Goal: Task Accomplishment & Management: Manage account settings

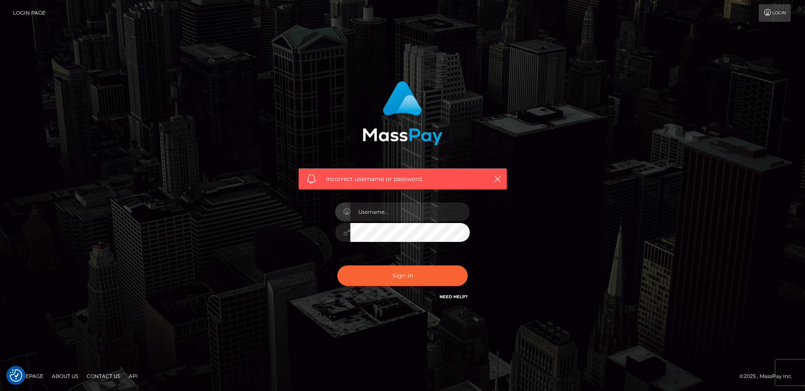
click at [138, 258] on div "Incorrect username or password." at bounding box center [402, 196] width 805 height 368
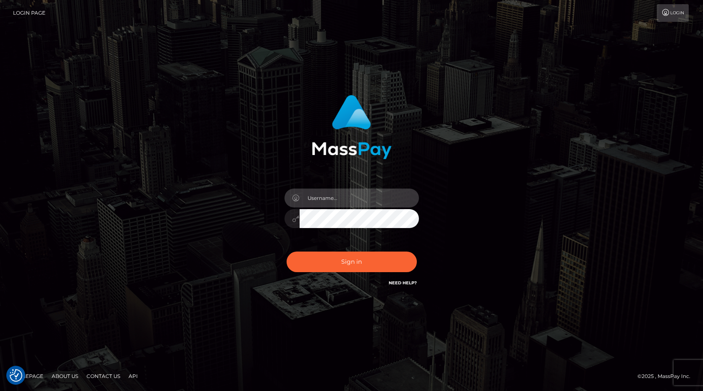
type input "[PERSON_NAME][EMAIL_ADDRESS][PERSON_NAME][DOMAIN_NAME]"
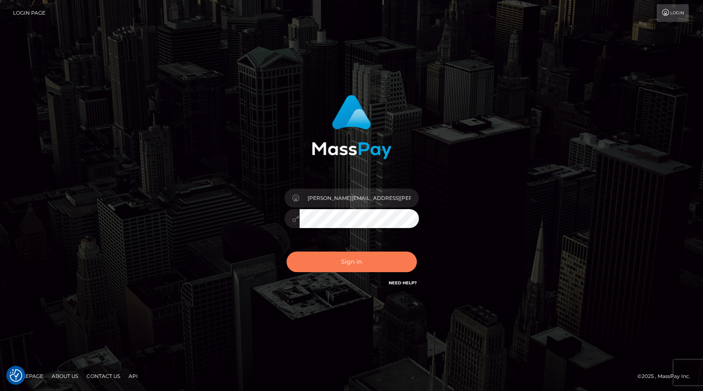
click at [351, 257] on button "Sign in" at bounding box center [352, 262] width 130 height 21
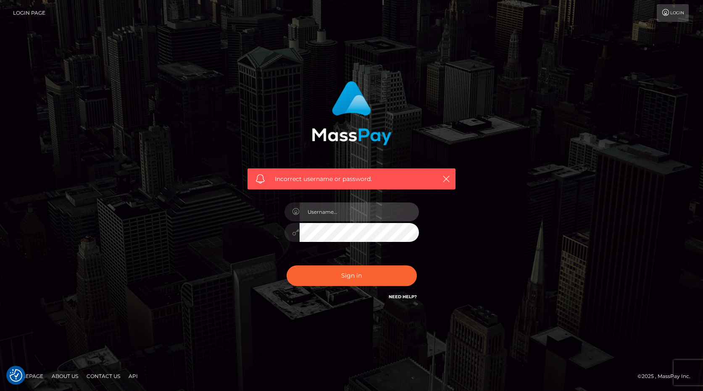
drag, startPoint x: 350, startPoint y: 211, endPoint x: 356, endPoint y: 214, distance: 7.3
type input "frank.minyon@cforth.com"
click at [382, 273] on button "Sign in" at bounding box center [352, 276] width 130 height 21
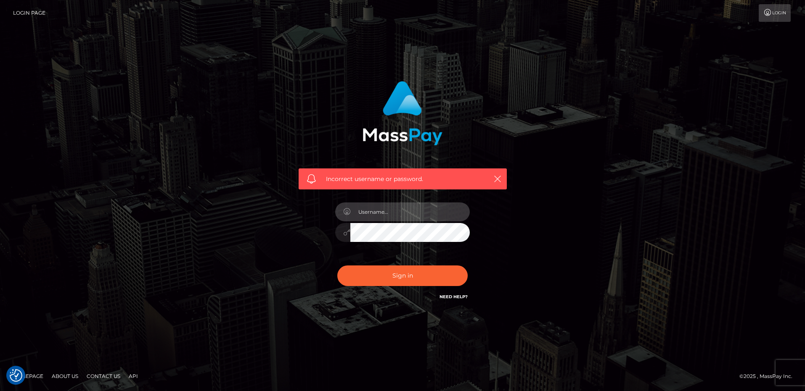
click at [401, 209] on input "text" at bounding box center [409, 212] width 119 height 19
type input "f"
click at [629, 185] on div "Incorrect username or password." at bounding box center [402, 196] width 479 height 242
click at [420, 212] on input "text" at bounding box center [409, 212] width 119 height 19
click at [394, 214] on input "frank.minyon@cforth.com" at bounding box center [409, 212] width 119 height 19
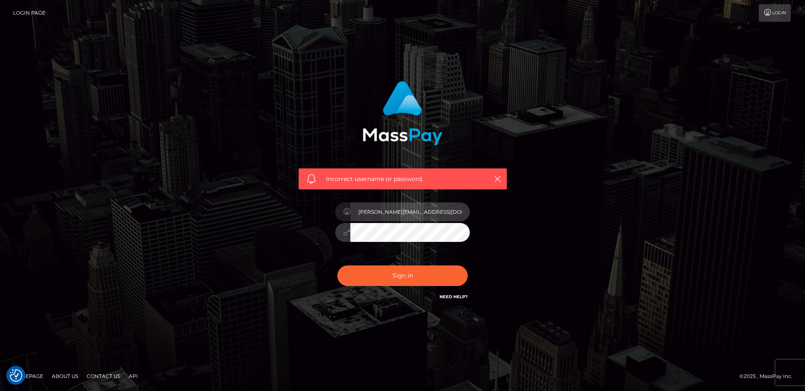
click at [422, 212] on input "frank.minyon2@cforth.com" at bounding box center [409, 212] width 119 height 19
click at [430, 214] on input "frank.minyon2@cforth.com" at bounding box center [409, 212] width 119 height 19
drag, startPoint x: 395, startPoint y: 213, endPoint x: 398, endPoint y: 220, distance: 7.6
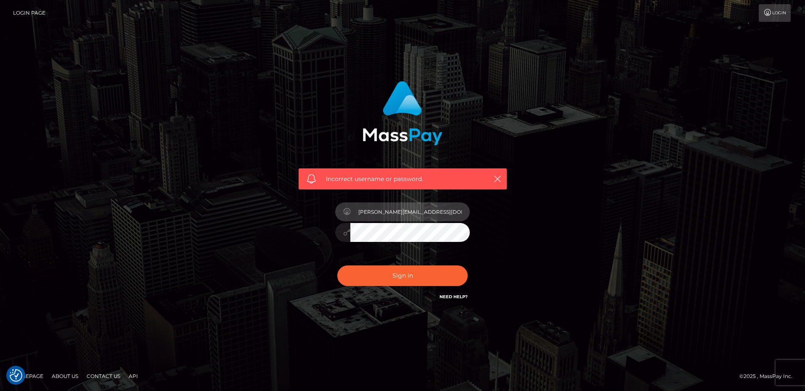
click at [395, 214] on input "frank.minyon2@cforth.com" at bounding box center [409, 212] width 119 height 19
click at [435, 214] on input "[PERSON_NAME][EMAIL_ADDRESS][PERSON_NAME][DOMAIN_NAME]" at bounding box center [409, 212] width 119 height 19
type input "[PERSON_NAME][EMAIL_ADDRESS][PERSON_NAME][DOMAIN_NAME]"
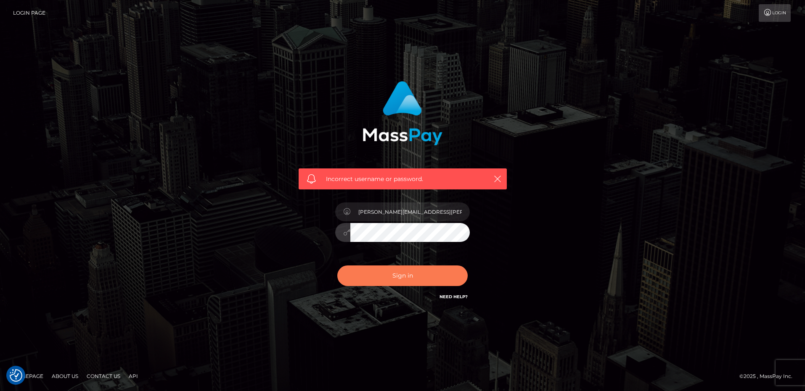
click at [396, 266] on div "Sign in Need Help?" at bounding box center [402, 279] width 147 height 37
click at [398, 273] on button "Sign in" at bounding box center [402, 276] width 130 height 21
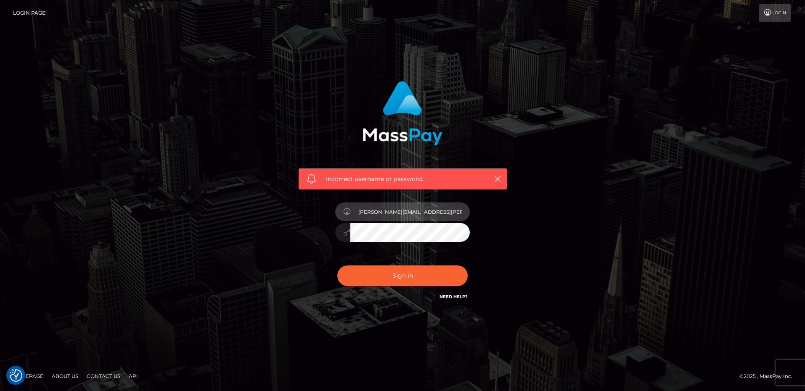
click at [432, 211] on input "frank.minyon@cforth.com" at bounding box center [409, 212] width 119 height 19
click at [429, 212] on input "frank.minyon@cforth.com" at bounding box center [409, 212] width 119 height 19
type input "frank.minyon@cforth.com2"
click at [646, 242] on div "Incorrect username or password. frank.minyon@cforth.com2" at bounding box center [402, 196] width 805 height 368
click at [349, 235] on div at bounding box center [402, 231] width 135 height 16
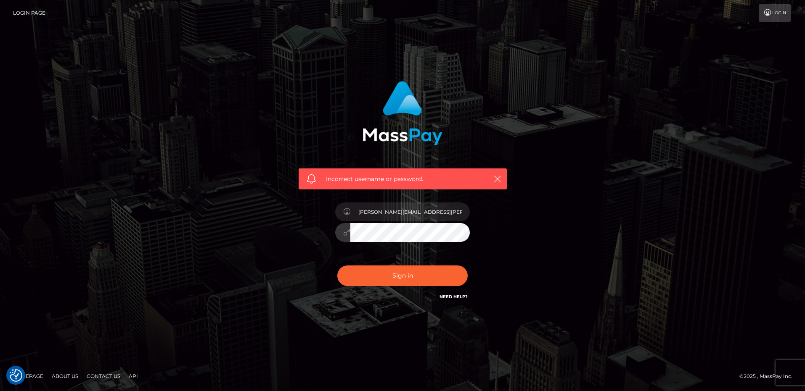
click at [408, 277] on button "Sign in" at bounding box center [402, 276] width 130 height 21
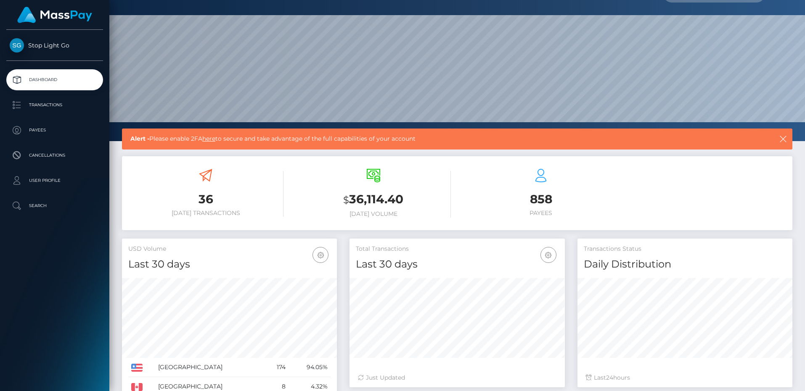
scroll to position [18, 0]
click at [57, 183] on p "User Profile" at bounding box center [55, 180] width 90 height 13
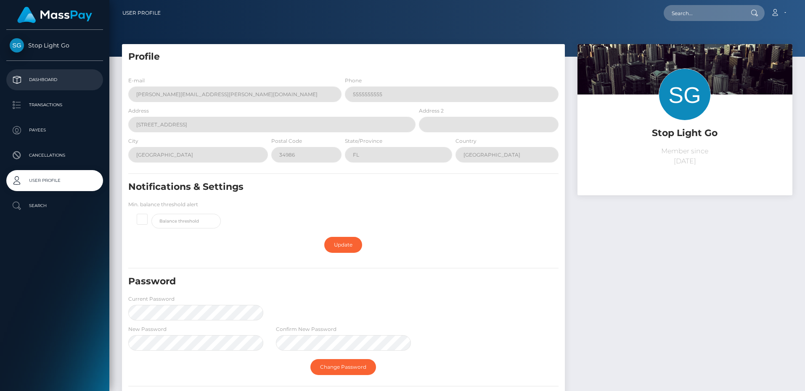
click at [50, 78] on p "Dashboard" at bounding box center [55, 80] width 90 height 13
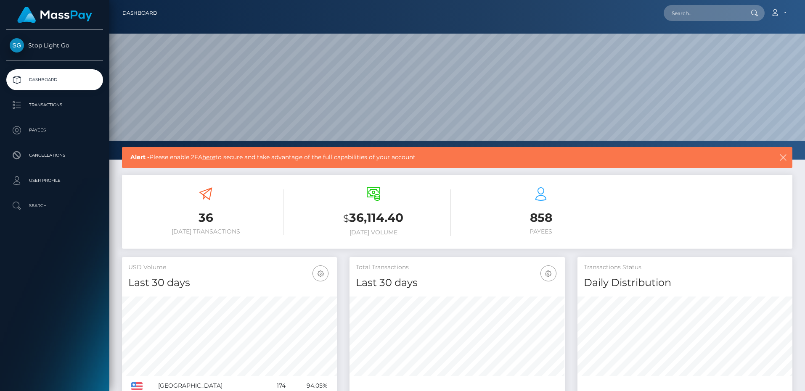
scroll to position [0, 0]
drag, startPoint x: 214, startPoint y: 158, endPoint x: 278, endPoint y: 188, distance: 70.5
click at [214, 158] on link "here" at bounding box center [208, 157] width 13 height 8
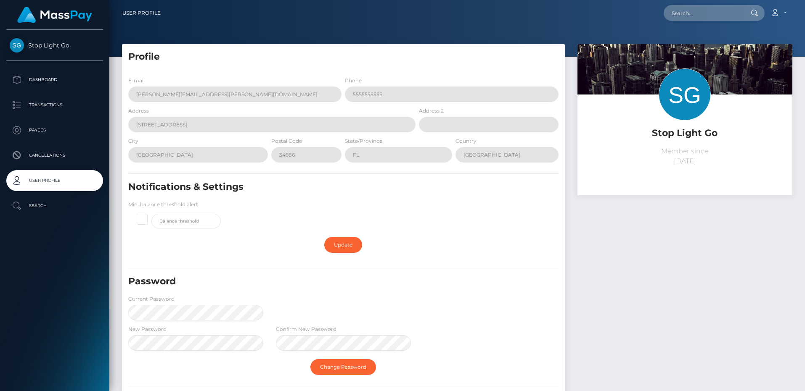
drag, startPoint x: 140, startPoint y: 218, endPoint x: 172, endPoint y: 226, distance: 32.9
click at [151, 214] on span at bounding box center [151, 214] width 0 height 0
click at [143, 218] on input "checkbox" at bounding box center [145, 218] width 5 height 5
checkbox input "true"
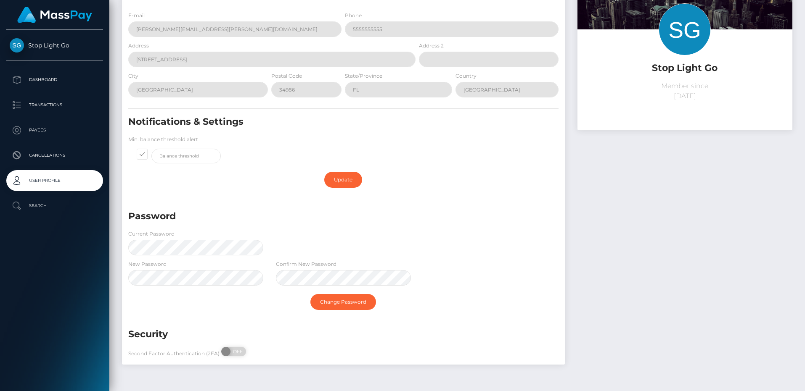
scroll to position [64, 0]
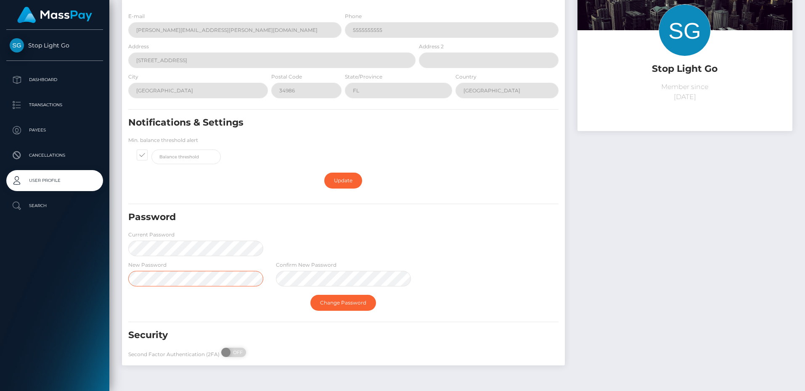
click at [211, 280] on form "E-mail Frank.Minyon@cforth.com Phone 5555555555 Address 1391 NW St Lucie West B…" at bounding box center [343, 187] width 430 height 350
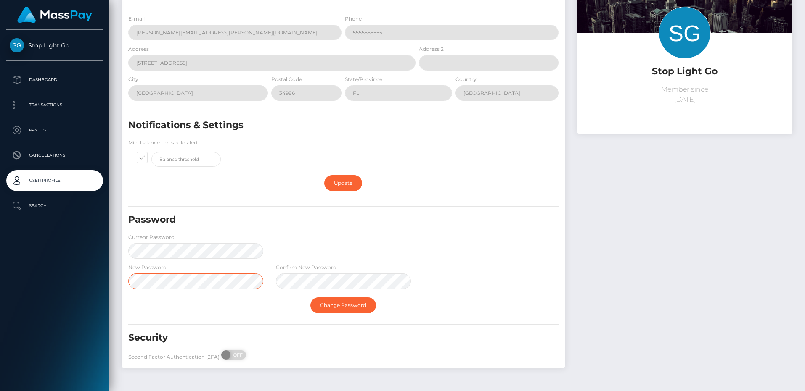
scroll to position [83, 0]
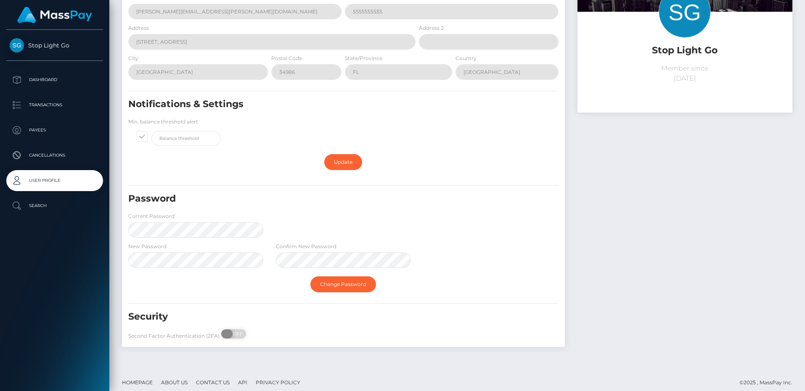
click at [223, 334] on span at bounding box center [226, 334] width 11 height 9
drag, startPoint x: 226, startPoint y: 332, endPoint x: 231, endPoint y: 332, distance: 5.1
click at [228, 332] on span at bounding box center [226, 334] width 11 height 9
click at [280, 219] on div "Password Current Password" at bounding box center [343, 218] width 443 height 50
click at [394, 312] on h5 "Security" at bounding box center [308, 317] width 361 height 13
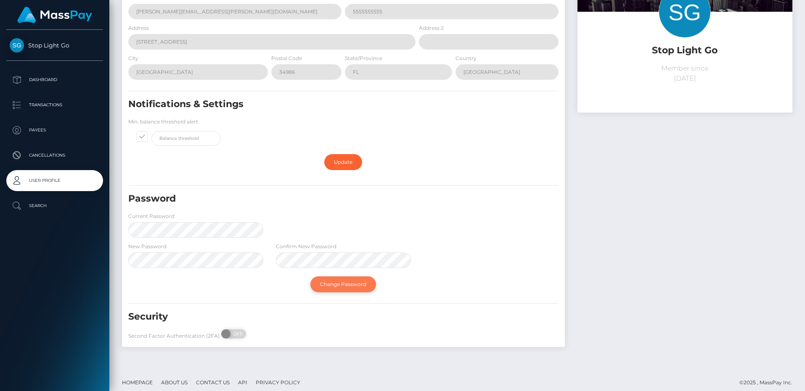
click at [358, 285] on link "Change Password" at bounding box center [343, 285] width 66 height 16
click at [226, 334] on span at bounding box center [226, 334] width 11 height 9
click at [227, 334] on span at bounding box center [226, 334] width 11 height 9
click at [229, 333] on span at bounding box center [226, 334] width 11 height 9
click at [225, 333] on span at bounding box center [226, 334] width 11 height 9
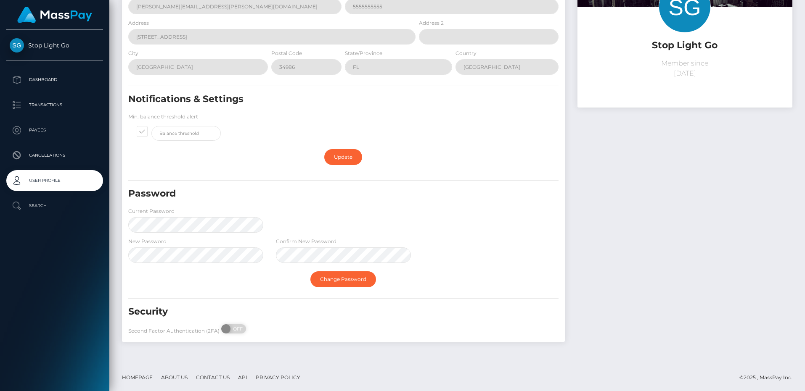
scroll to position [87, 0]
click at [229, 328] on span at bounding box center [226, 329] width 11 height 9
click at [227, 327] on span at bounding box center [226, 329] width 11 height 9
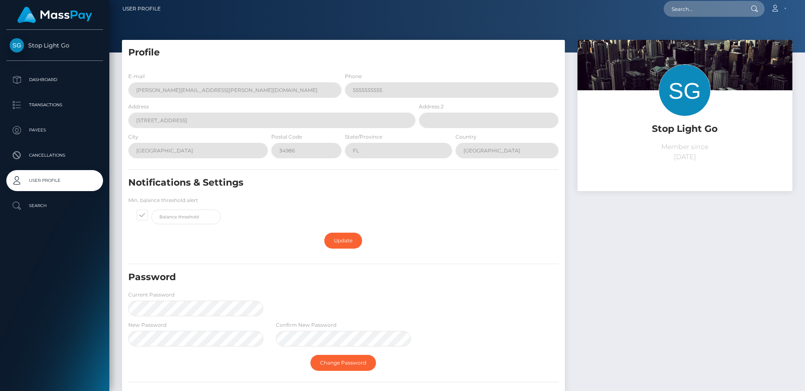
scroll to position [6, 0]
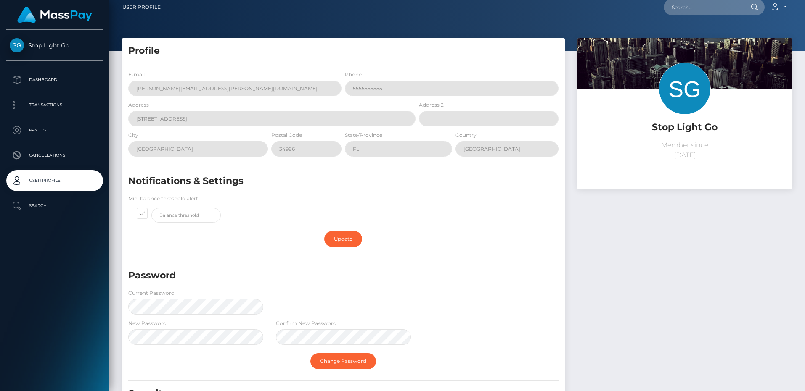
click at [212, 90] on input "Frank.Minyon@cforth.com" at bounding box center [234, 89] width 213 height 16
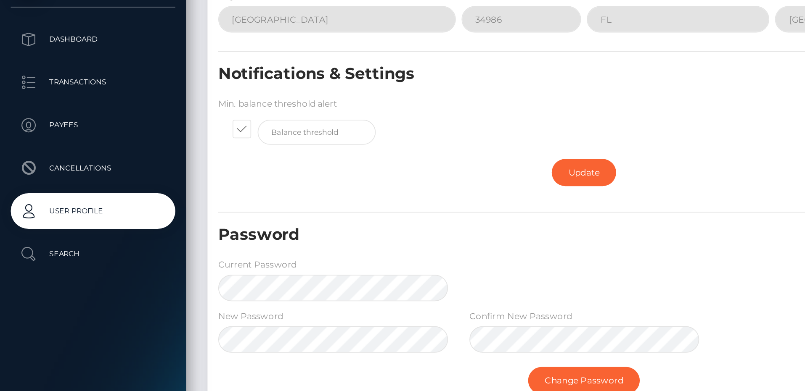
scroll to position [85, 0]
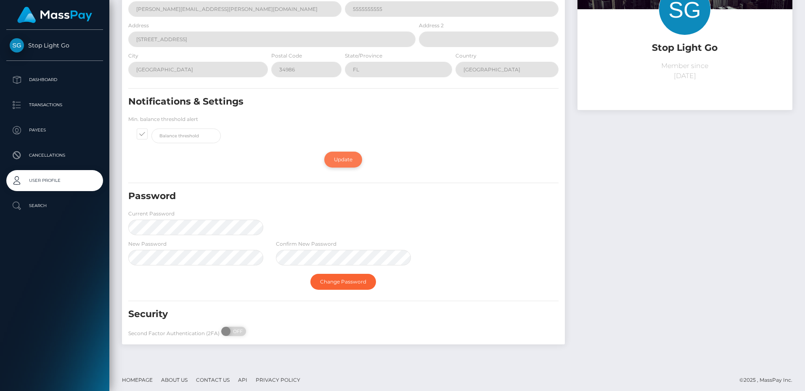
click at [340, 158] on link "Update" at bounding box center [343, 160] width 38 height 16
click at [228, 332] on span at bounding box center [226, 331] width 11 height 9
click at [256, 328] on div "Second Factor Authentication (2FA) ON OFF" at bounding box center [196, 333] width 148 height 13
drag, startPoint x: 227, startPoint y: 329, endPoint x: 260, endPoint y: 329, distance: 33.2
click at [264, 327] on div "Second Factor Authentication (2FA) ON OFF" at bounding box center [196, 333] width 148 height 13
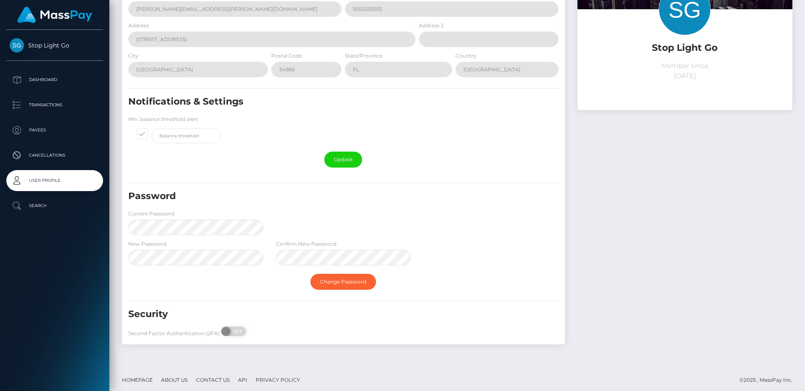
drag, startPoint x: 230, startPoint y: 327, endPoint x: 266, endPoint y: 326, distance: 35.3
click at [261, 327] on div "Second Factor Authentication (2FA) ON OFF" at bounding box center [196, 333] width 148 height 13
click at [244, 327] on div "Second Factor Authentication (2FA) ON OFF" at bounding box center [196, 333] width 148 height 13
checkbox input "true"
drag, startPoint x: 222, startPoint y: 328, endPoint x: 252, endPoint y: 328, distance: 29.8
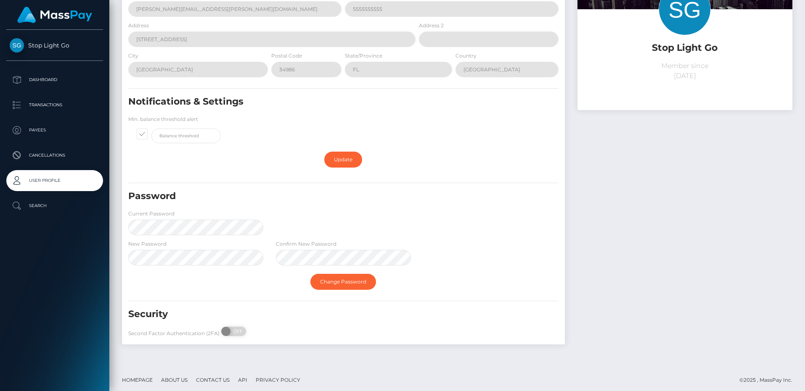
click at [252, 328] on div "Second Factor Authentication (2FA) ON OFF" at bounding box center [196, 333] width 148 height 13
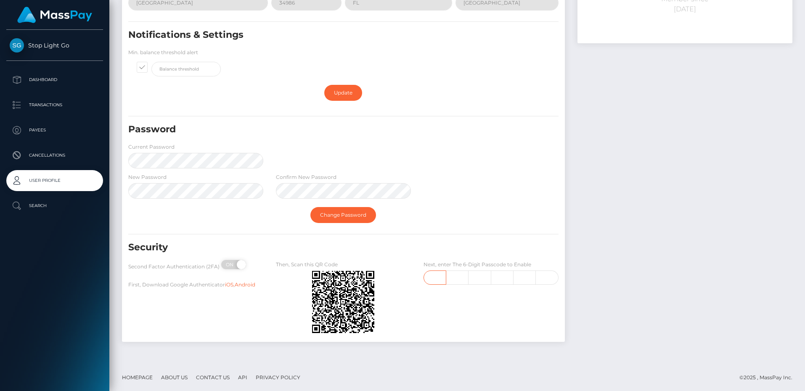
scroll to position [152, 0]
type input "6"
type input "7"
type input "0"
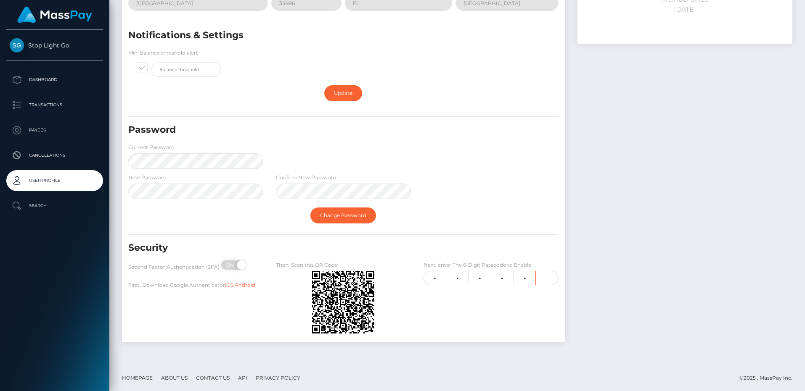
type input "1"
type input "9"
drag, startPoint x: 356, startPoint y: 351, endPoint x: 385, endPoint y: 338, distance: 31.4
click at [360, 348] on div "Profile E-mail Frank.Minyon@cforth.com Phone 5555555555 Address 1391 NW St Luci…" at bounding box center [456, 128] width 695 height 471
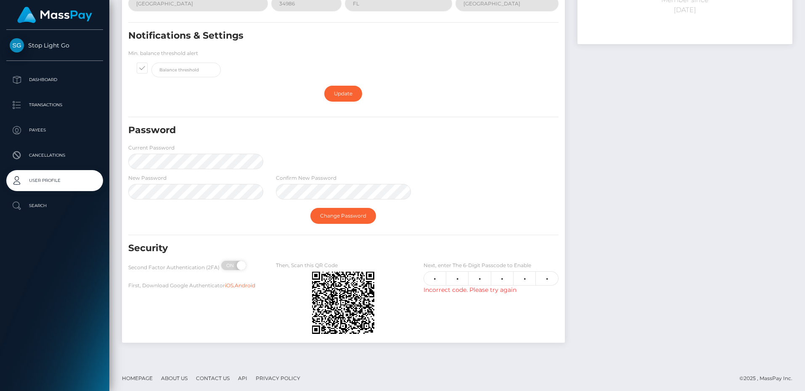
scroll to position [151, 0]
click at [450, 295] on div "Incorrect code. Please try again" at bounding box center [490, 290] width 135 height 9
click at [438, 279] on input "6" at bounding box center [434, 279] width 23 height 14
drag, startPoint x: 544, startPoint y: 277, endPoint x: 554, endPoint y: 282, distance: 10.9
click at [545, 277] on input "9" at bounding box center [546, 279] width 22 height 14
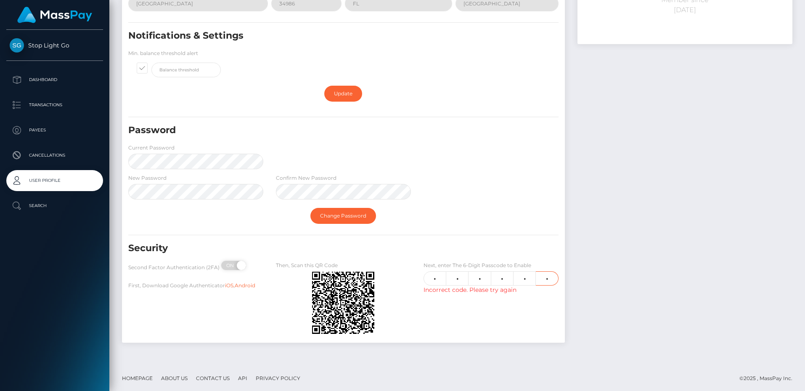
click at [552, 280] on input "9" at bounding box center [546, 279] width 22 height 14
type input "6"
type input "7"
type input "0"
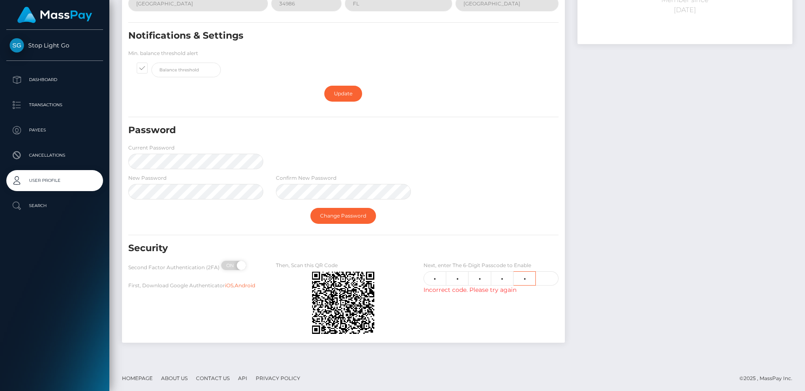
type input "1"
type input "9"
click at [510, 295] on div "Next, enter The 6-Digit Passcode to Enable 6 7 0 0 1 9 Incorrect code. Please t…" at bounding box center [491, 300] width 148 height 78
click at [549, 275] on input "9" at bounding box center [546, 278] width 22 height 14
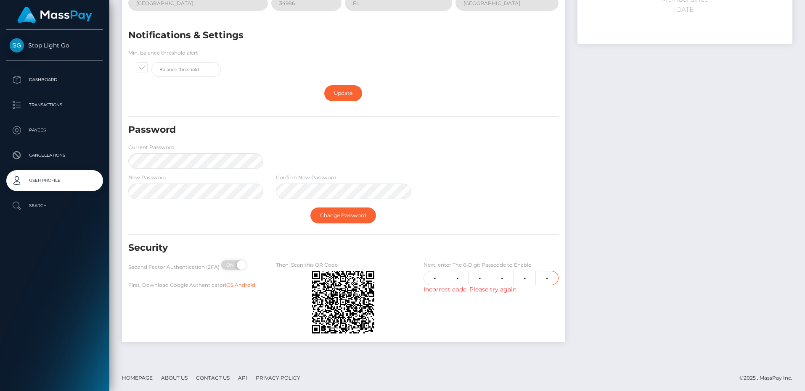
scroll to position [152, 0]
type input "8"
type input "9"
type input "8"
type input "6"
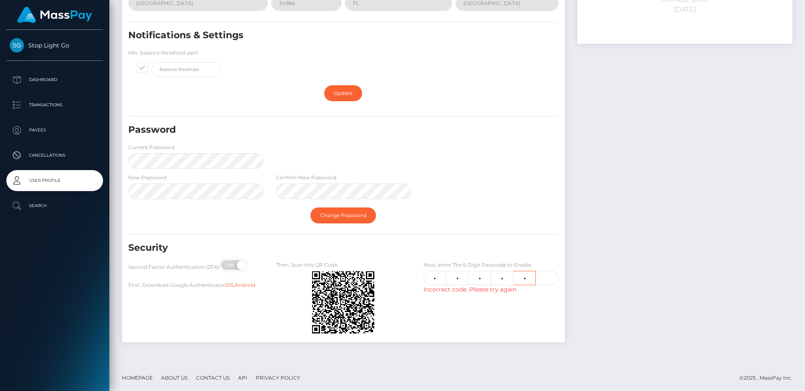
type input "6"
type input "2"
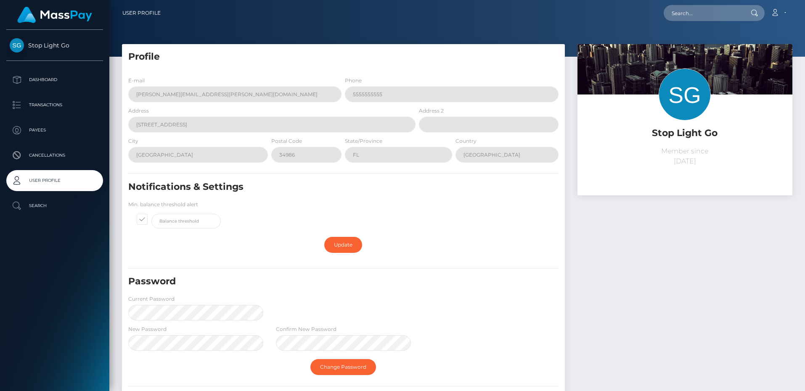
scroll to position [0, 0]
click at [55, 78] on p "Dashboard" at bounding box center [55, 80] width 90 height 13
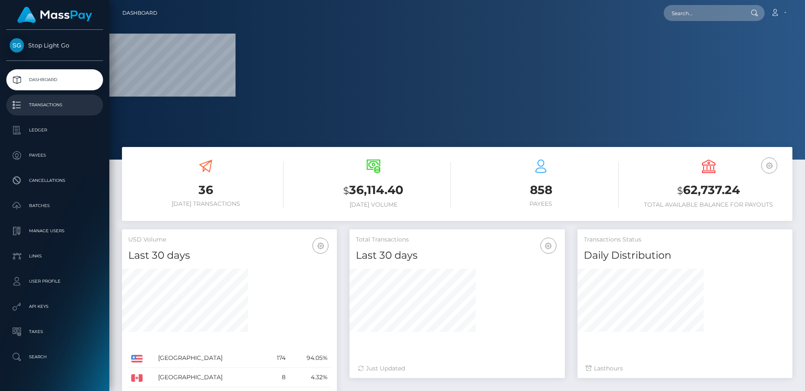
click at [41, 96] on link "Transactions" at bounding box center [54, 105] width 97 height 21
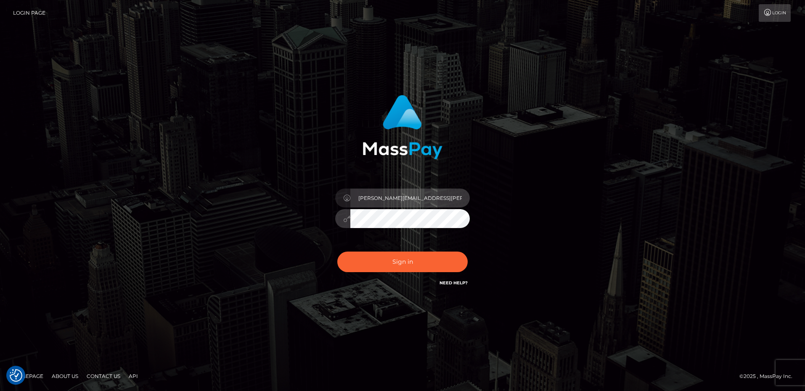
click at [432, 197] on input "frank.minyon@cforth.com" at bounding box center [409, 198] width 119 height 19
type input "frank.minyon@cforth.com2"
click at [562, 262] on div "frank.minyon@cforth.com2" at bounding box center [402, 196] width 479 height 214
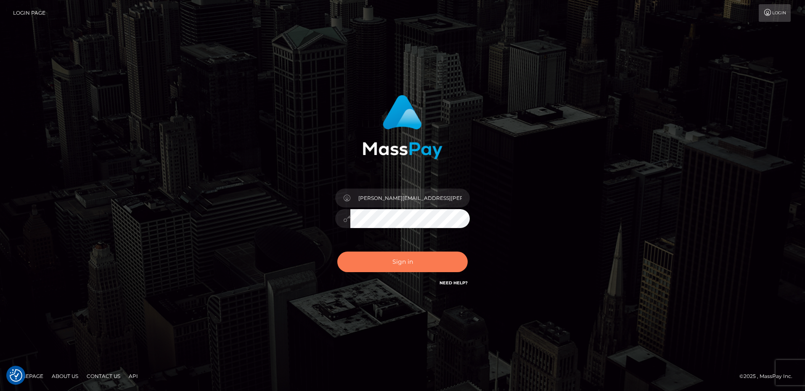
click at [417, 258] on button "Sign in" at bounding box center [402, 262] width 130 height 21
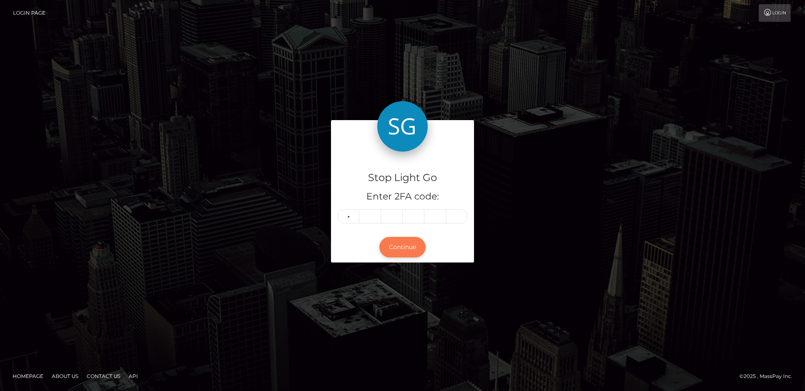
type input "8"
type input "9"
type input "8"
type input "6"
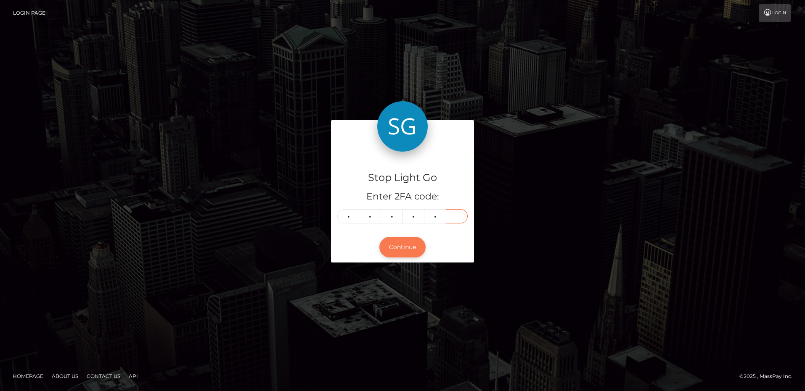
type input "2"
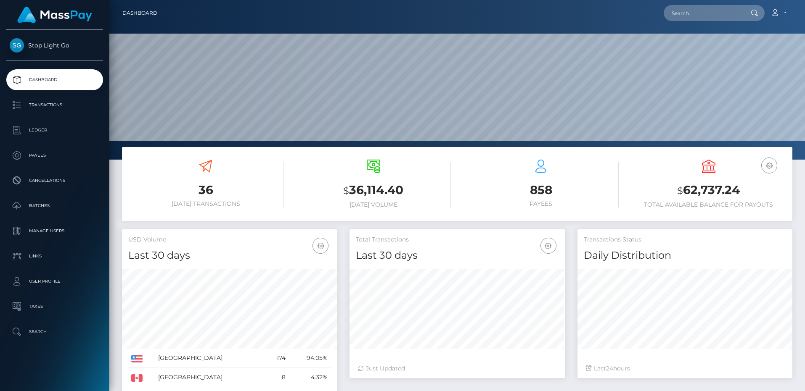
scroll to position [148, 215]
click at [61, 108] on p "Transactions" at bounding box center [55, 105] width 90 height 13
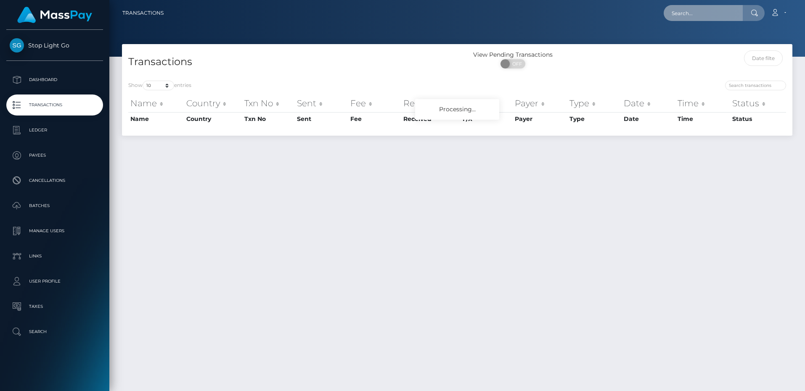
click at [697, 17] on input "text" at bounding box center [702, 13] width 79 height 16
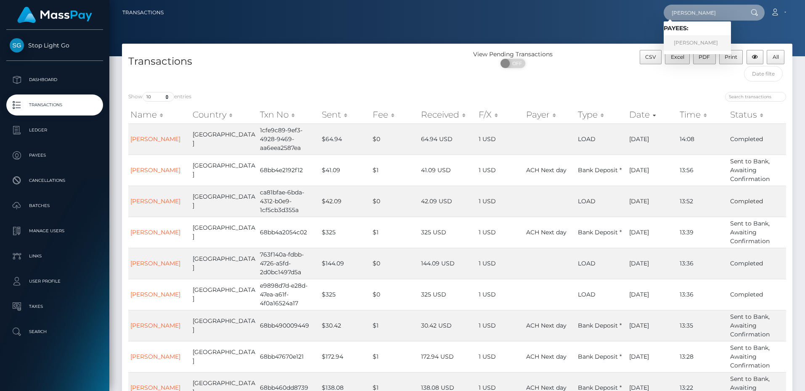
type input "[PERSON_NAME]"
click at [694, 41] on link "[PERSON_NAME]" at bounding box center [696, 43] width 67 height 16
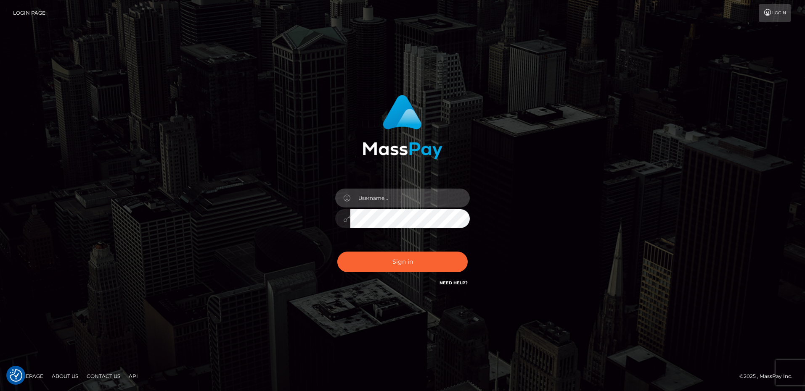
type input "frank.minyon@cforth.com2"
click at [419, 258] on button "Sign in" at bounding box center [402, 262] width 130 height 21
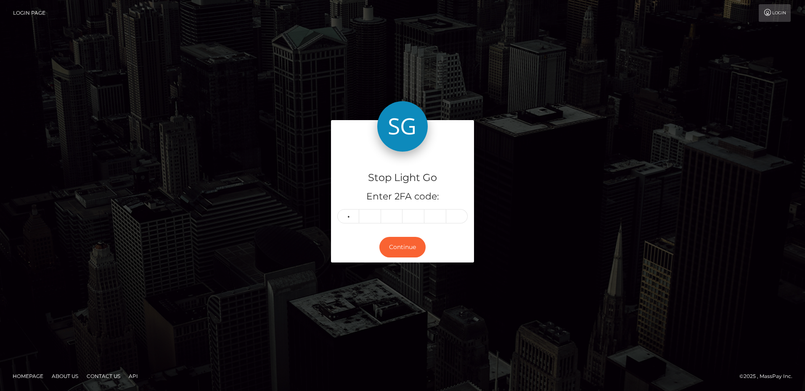
type input "0"
type input "4"
type input "8"
type input "2"
type input "7"
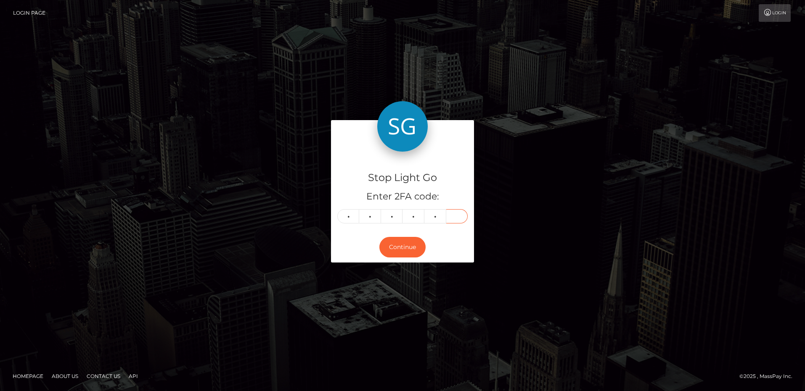
type input "4"
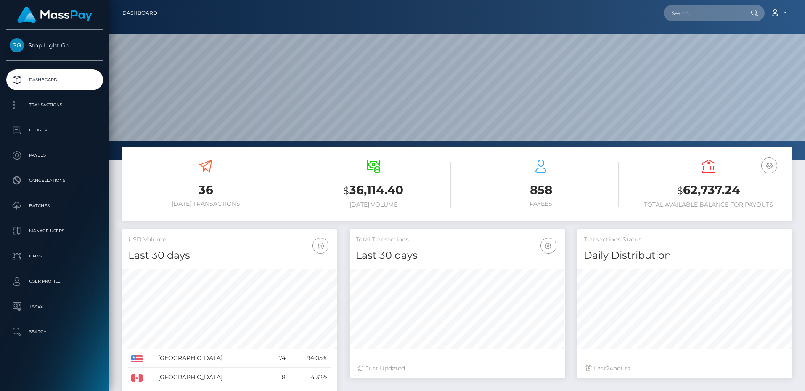
scroll to position [148, 215]
click at [781, 13] on link "Account" at bounding box center [777, 13] width 25 height 18
click at [751, 52] on link "Logout" at bounding box center [757, 54] width 67 height 16
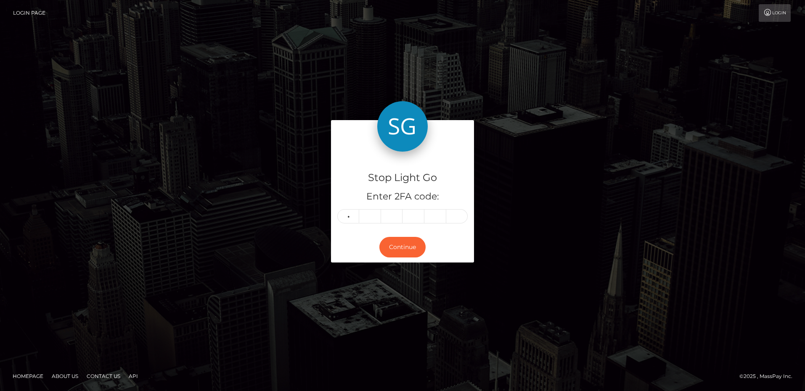
type input "0"
type input "4"
type input "9"
type input "2"
type input "4"
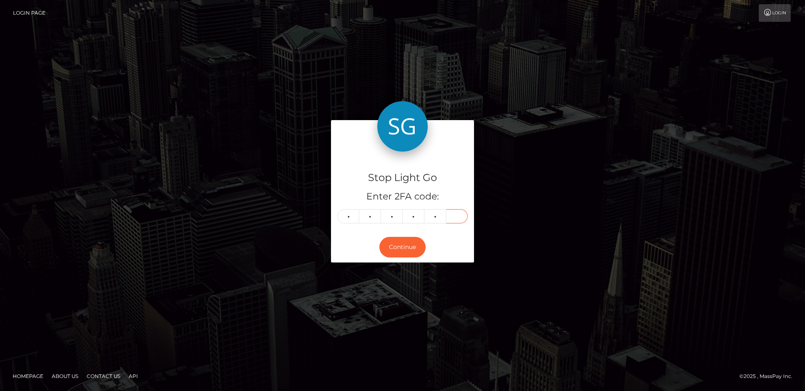
type input "4"
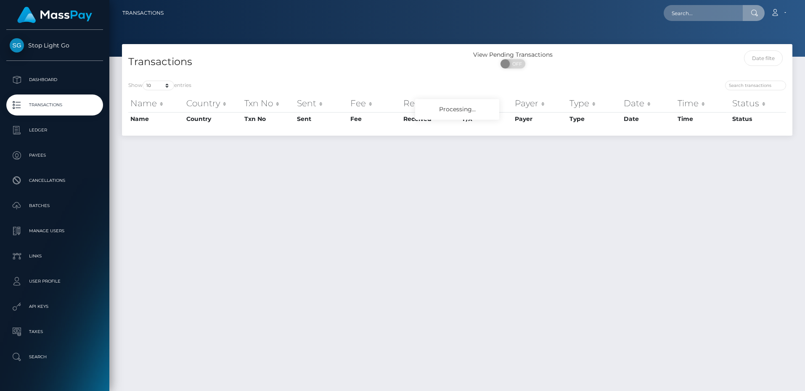
click at [705, 16] on input "text" at bounding box center [702, 13] width 79 height 16
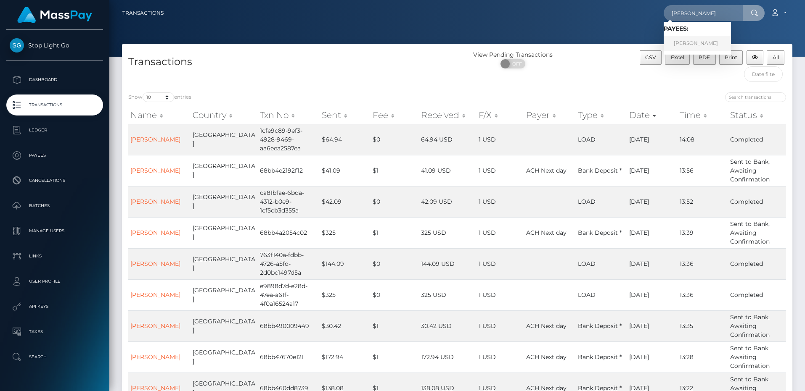
type input "[PERSON_NAME]"
click at [694, 38] on link "[PERSON_NAME]" at bounding box center [696, 44] width 67 height 16
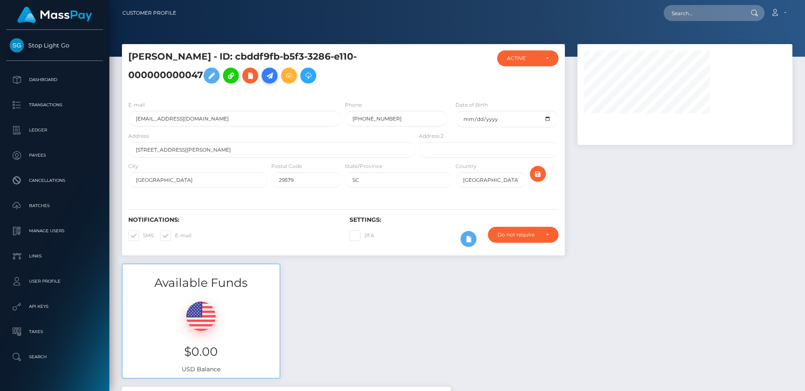
click at [273, 79] on icon at bounding box center [269, 76] width 10 height 11
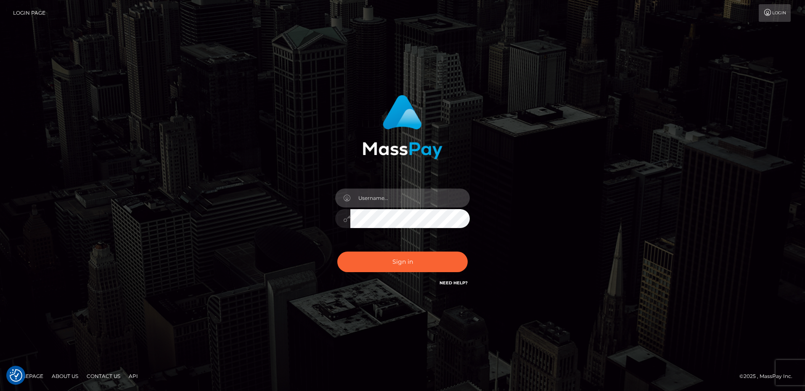
type input "frank.minyon@cforth.com2"
click at [412, 267] on button "Sign in" at bounding box center [402, 262] width 130 height 21
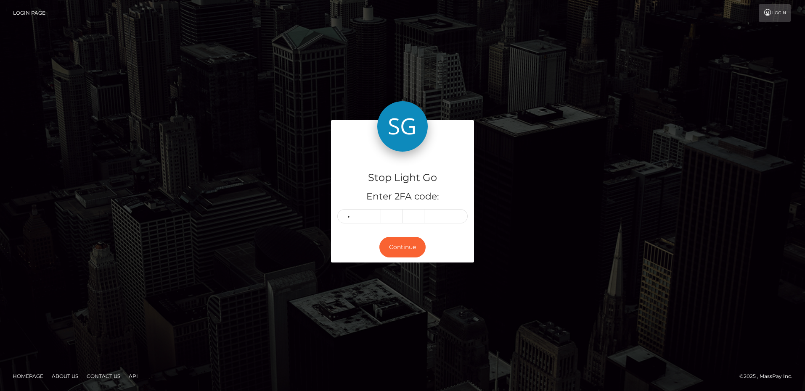
type input "3"
type input "9"
type input "6"
type input "8"
type input "6"
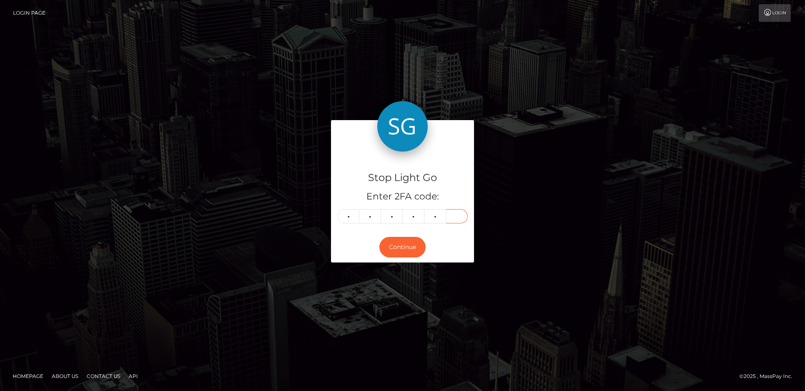
type input "6"
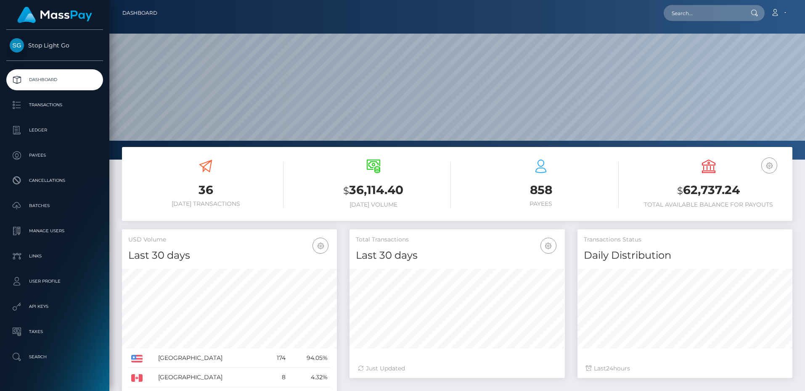
scroll to position [148, 215]
click at [682, 12] on input "text" at bounding box center [702, 13] width 79 height 16
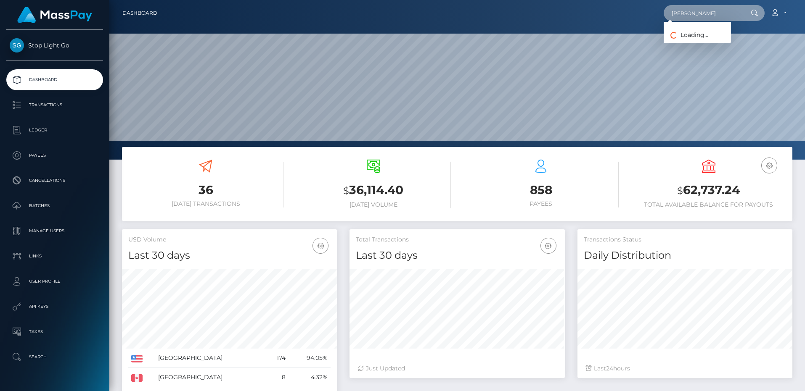
scroll to position [0, 0]
type input "[PERSON_NAME]"
click at [695, 44] on link "Frank J Minyon" at bounding box center [696, 44] width 67 height 16
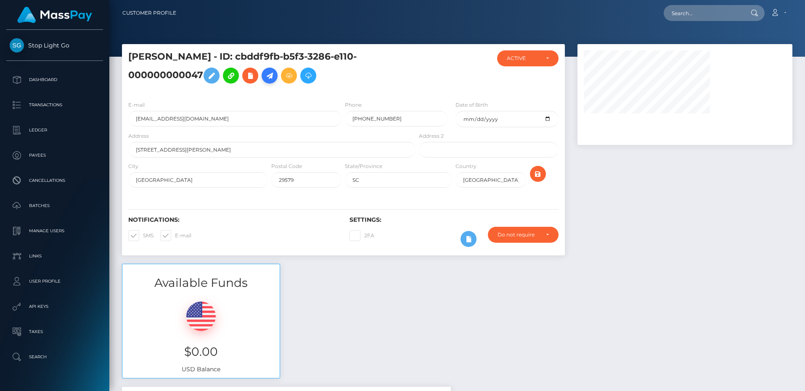
click at [273, 78] on icon at bounding box center [269, 76] width 10 height 11
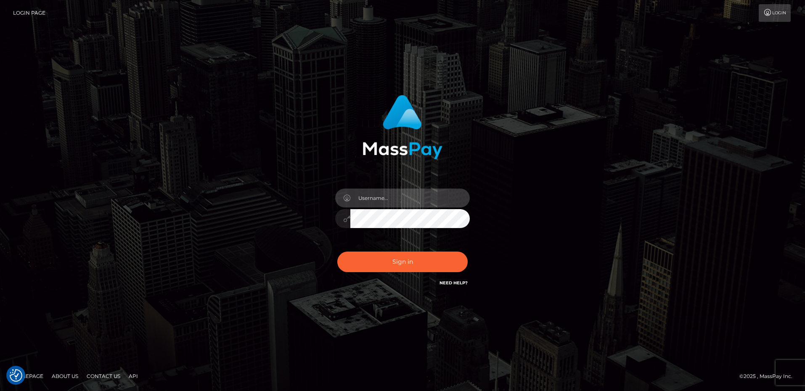
type input "frank.minyon@cforth.com2"
drag, startPoint x: 412, startPoint y: 264, endPoint x: 417, endPoint y: 266, distance: 5.2
click at [412, 264] on button "Sign in" at bounding box center [402, 262] width 130 height 21
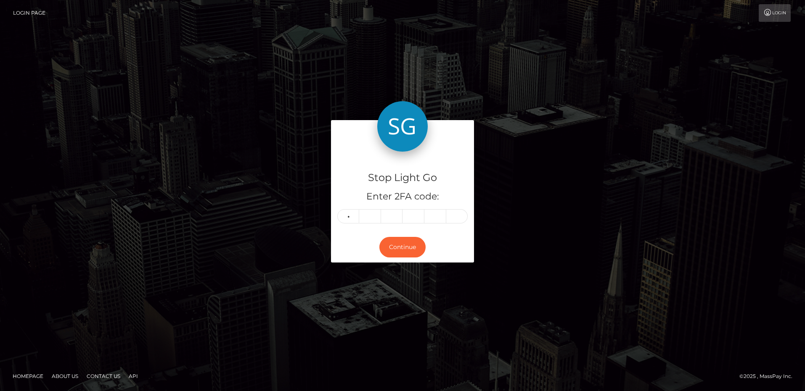
type input "7"
type input "6"
type input "5"
type input "3"
type input "4"
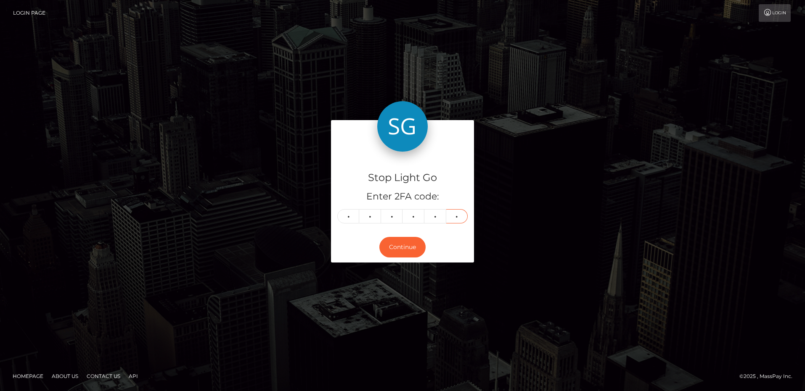
type input "5"
click at [402, 248] on button "Continue" at bounding box center [402, 247] width 46 height 21
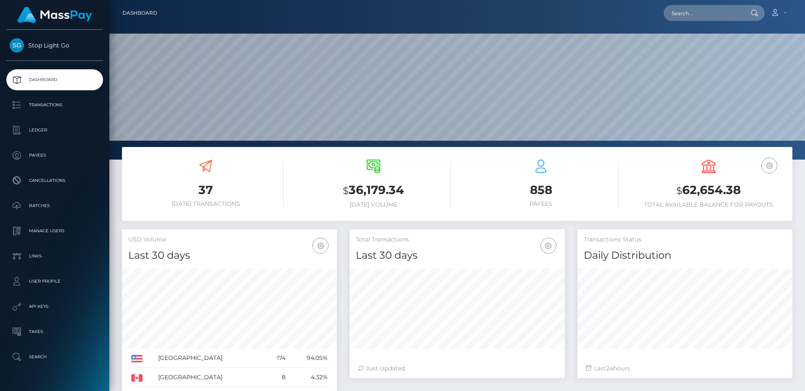
scroll to position [148, 215]
click at [47, 106] on p "Transactions" at bounding box center [55, 105] width 90 height 13
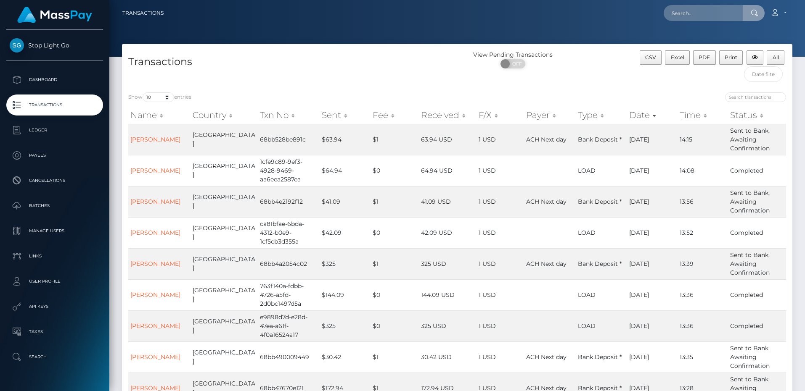
click at [688, 13] on input "text" at bounding box center [702, 13] width 79 height 16
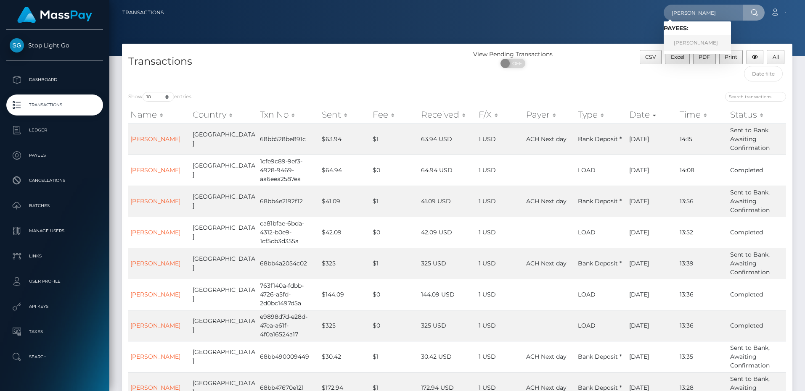
type input "[PERSON_NAME]"
click at [690, 44] on link "Frank J Minyon" at bounding box center [696, 43] width 67 height 16
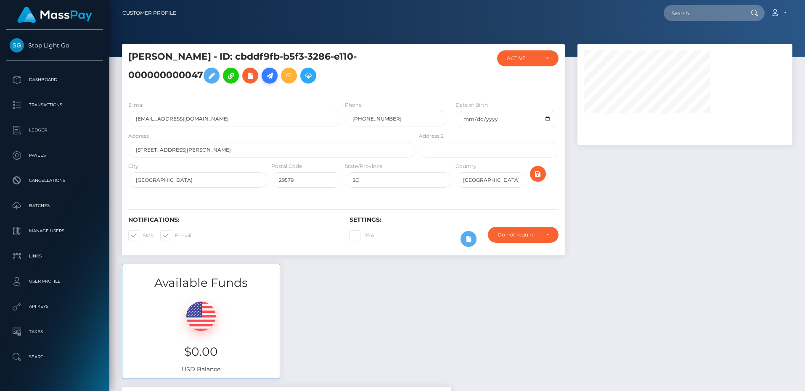
click at [273, 76] on icon at bounding box center [269, 76] width 10 height 11
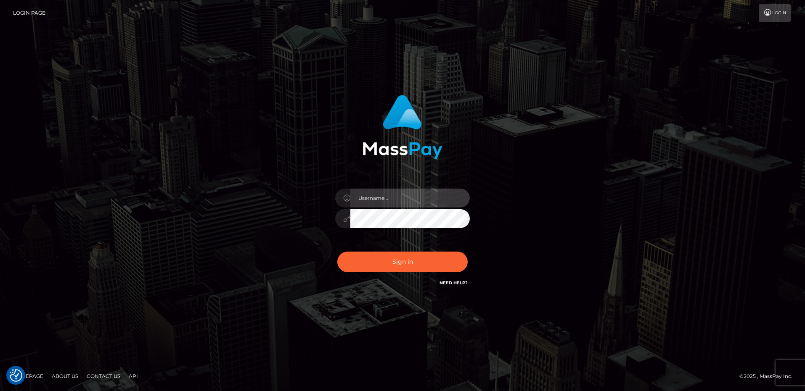
click at [397, 203] on input "text" at bounding box center [409, 198] width 119 height 19
type input "frank.minyon@cforth.com2"
click at [419, 263] on button "Sign in" at bounding box center [402, 262] width 130 height 21
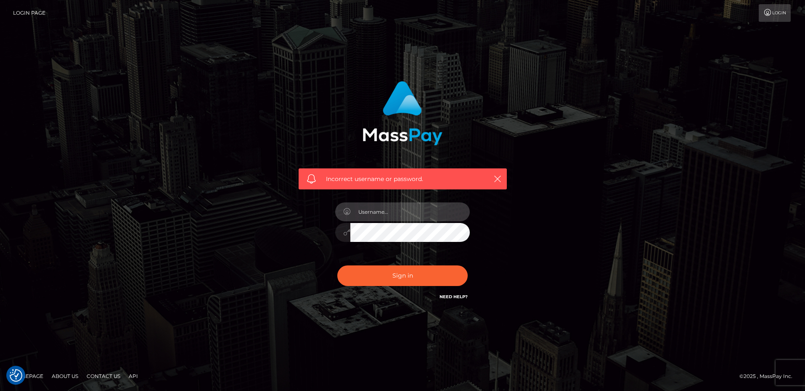
click at [389, 212] on input "text" at bounding box center [409, 212] width 119 height 19
type input "frank.minyon@cforth.com2"
click at [416, 280] on button "Sign in" at bounding box center [402, 276] width 130 height 21
type input "frank.minyon@cforth.com2"
drag, startPoint x: 394, startPoint y: 275, endPoint x: 406, endPoint y: 282, distance: 14.7
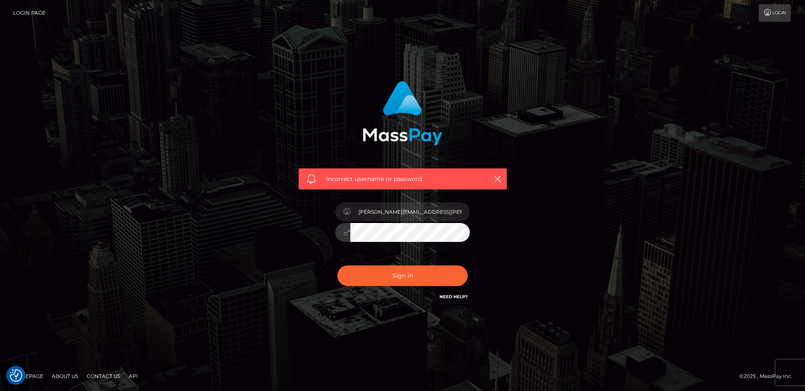
click at [394, 275] on button "Sign in" at bounding box center [402, 276] width 130 height 21
